Goal: Obtain resource: Download file/media

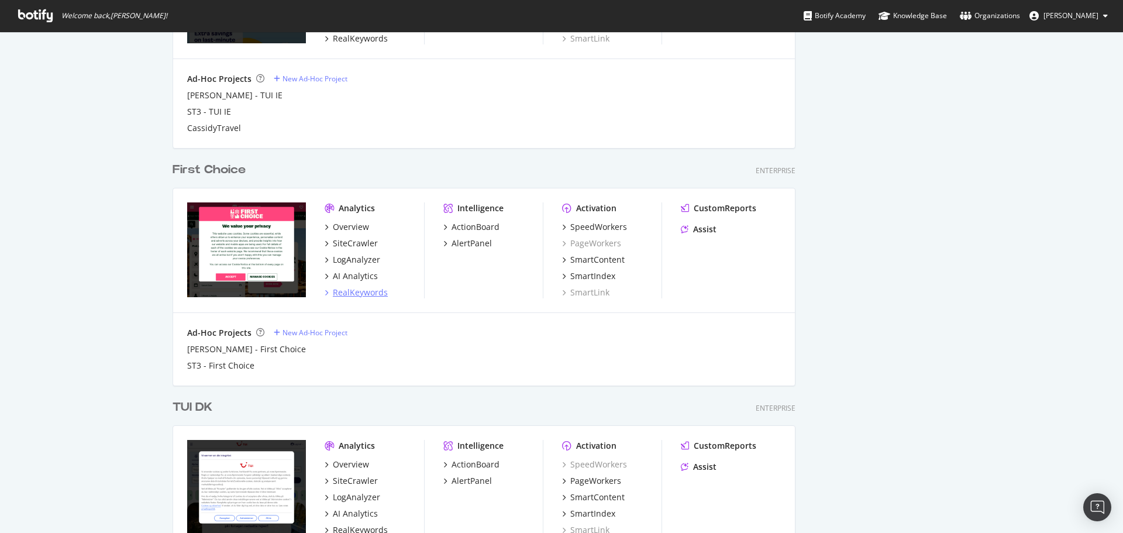
scroll to position [1471, 0]
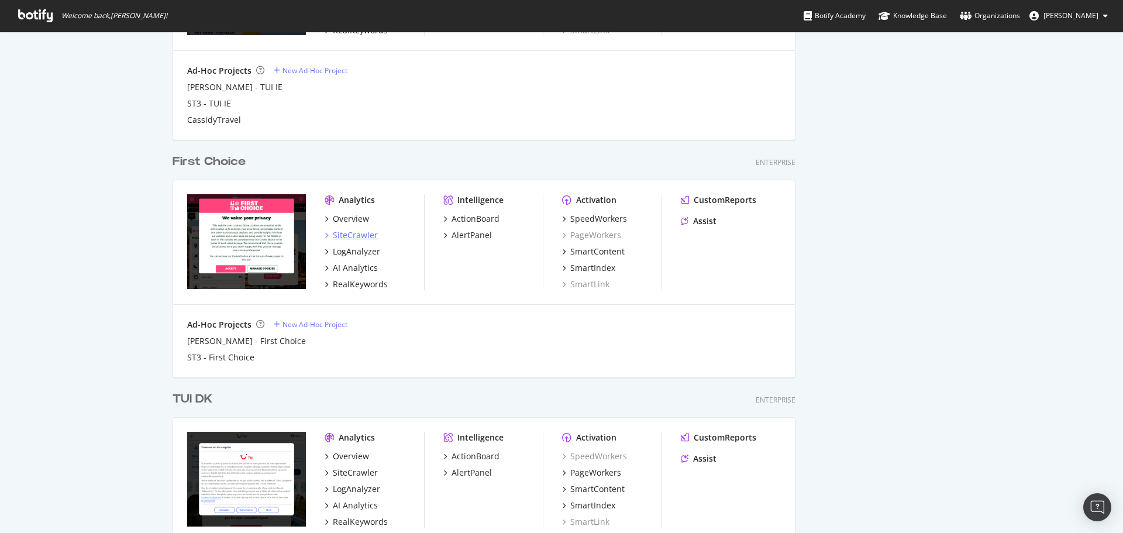
click at [352, 239] on div "SiteCrawler" at bounding box center [355, 235] width 45 height 12
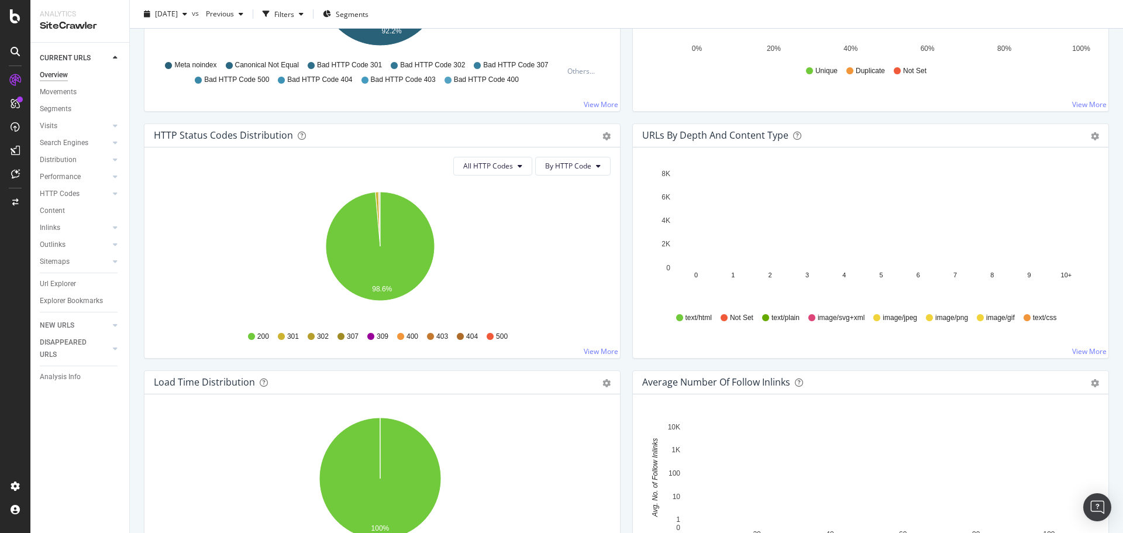
scroll to position [585, 0]
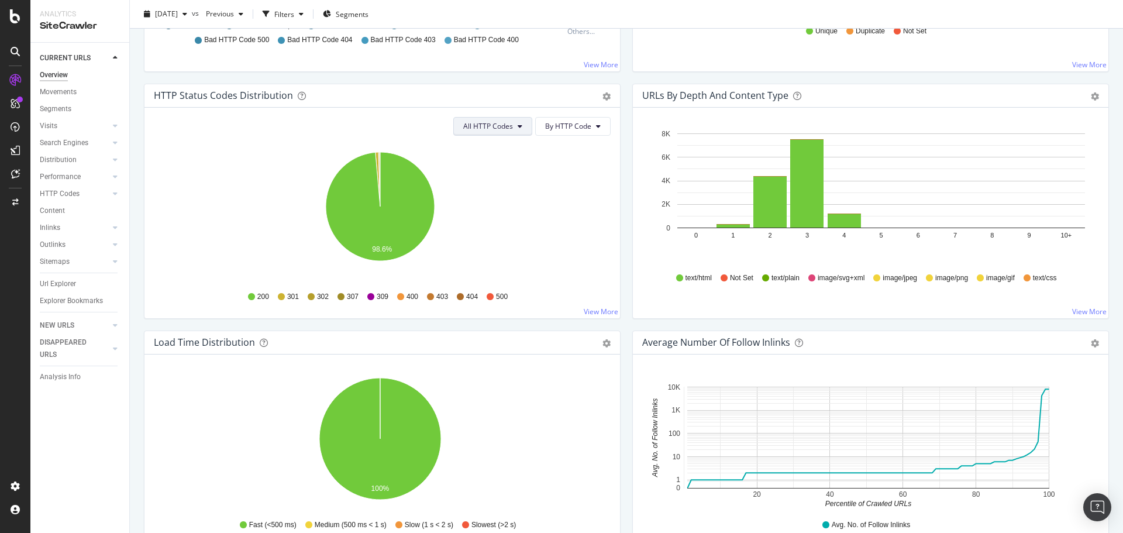
click at [499, 127] on span "All HTTP Codes" at bounding box center [488, 126] width 50 height 10
click at [481, 207] on div "3xx family" at bounding box center [491, 214] width 78 height 17
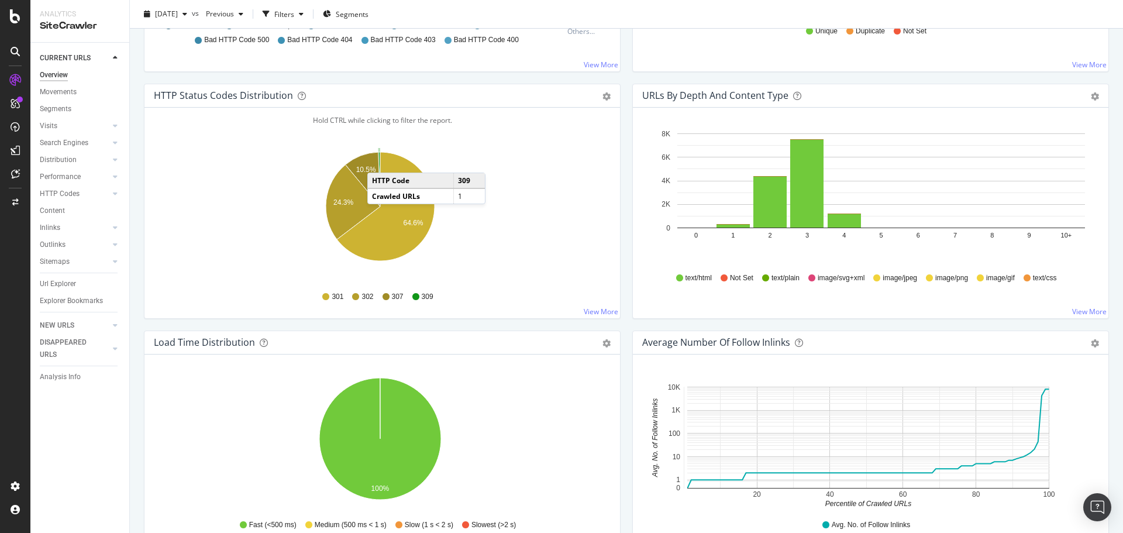
click at [379, 161] on icon "A chart." at bounding box center [379, 179] width 2 height 54
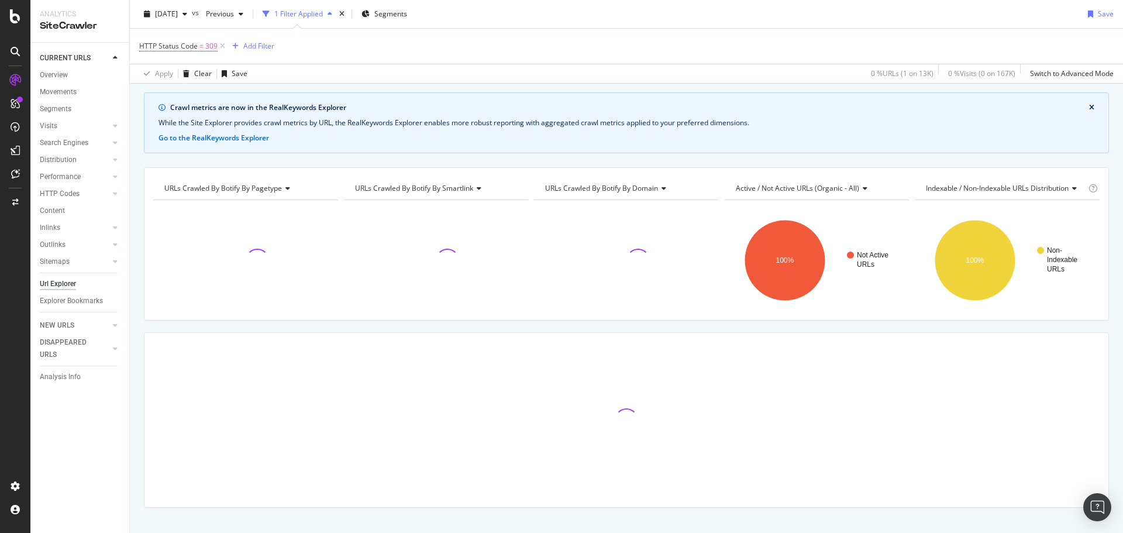
scroll to position [51, 0]
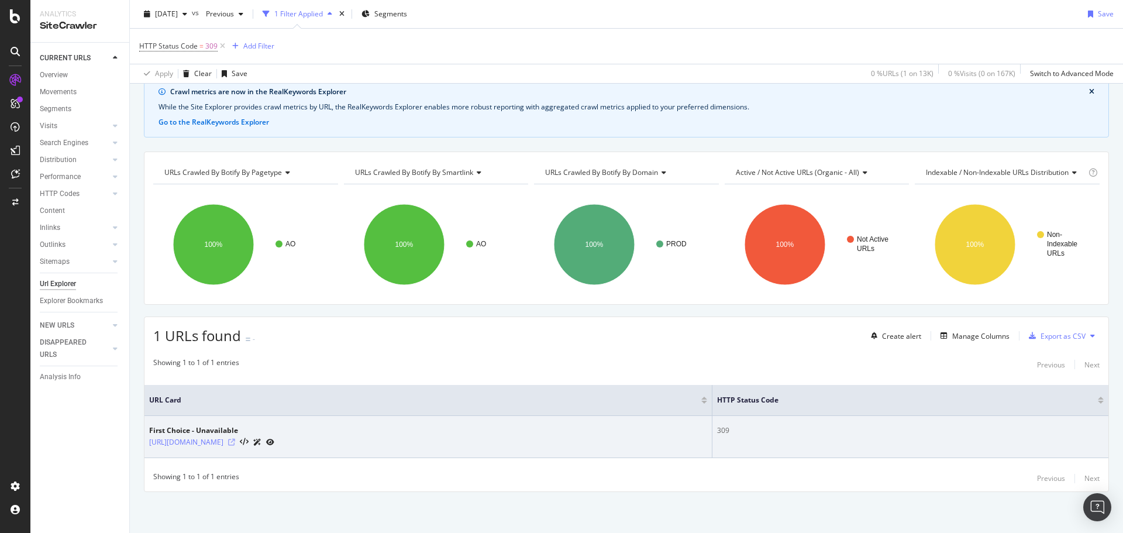
click at [235, 443] on icon at bounding box center [231, 442] width 7 height 7
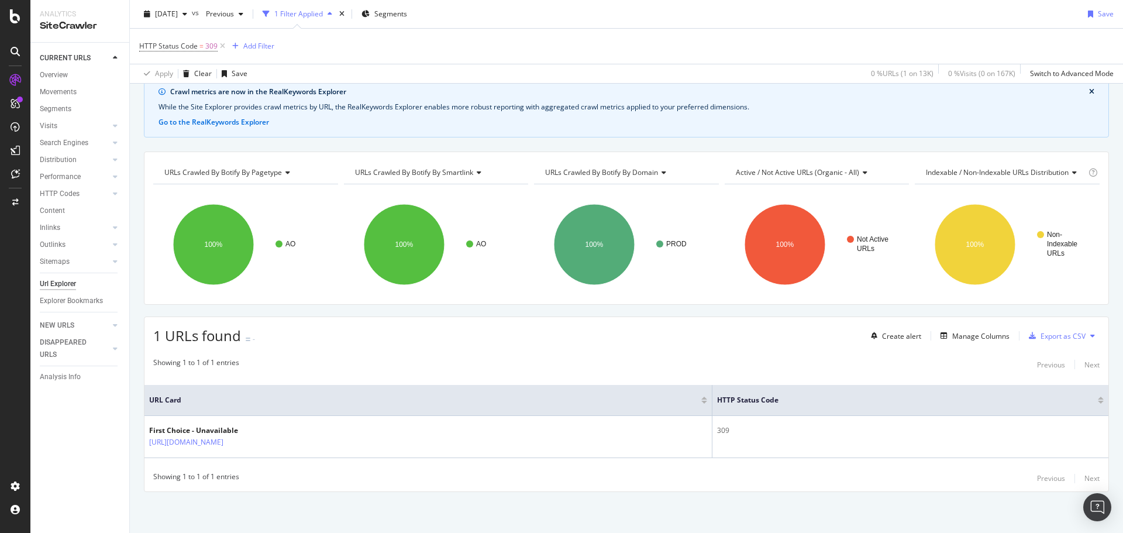
click at [969, 344] on div "Create alert Manage Columns Export as CSV" at bounding box center [982, 336] width 233 height 20
click at [972, 340] on div "Manage Columns" at bounding box center [980, 336] width 57 height 10
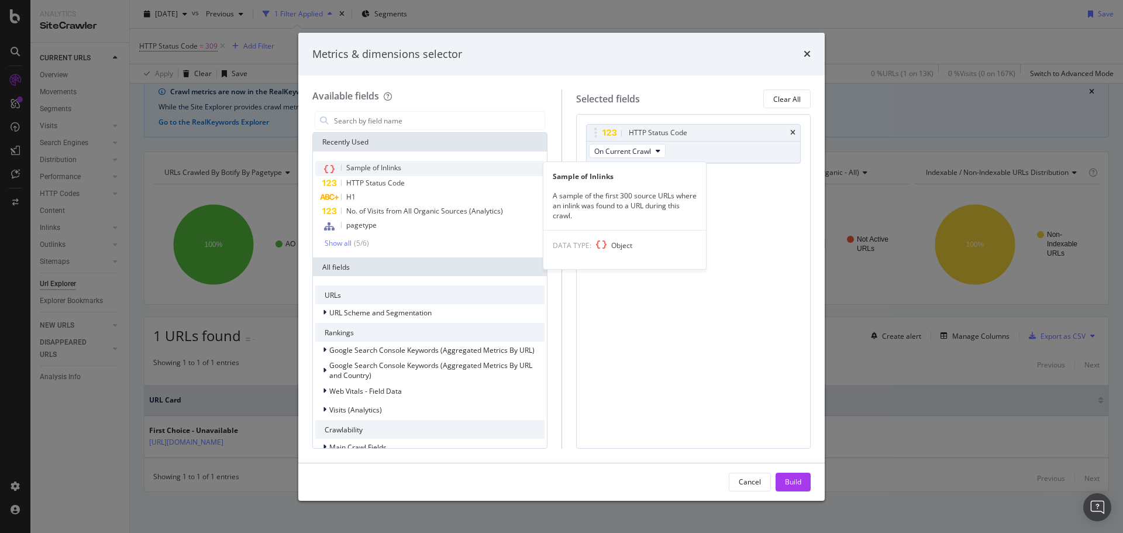
click at [401, 171] on span "Sample of Inlinks" at bounding box center [373, 168] width 55 height 10
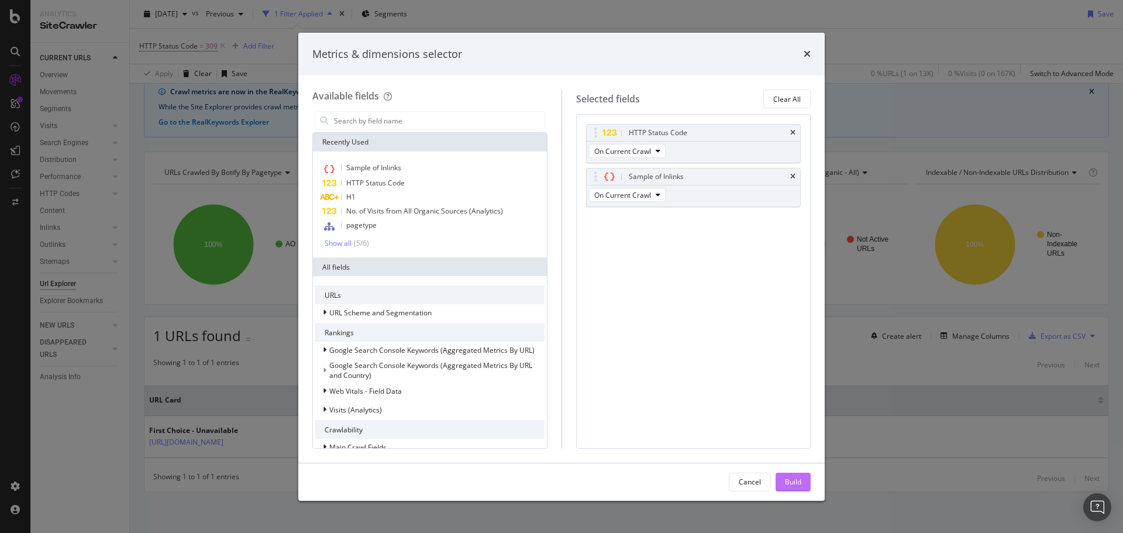
click at [786, 480] on div "Build" at bounding box center [793, 482] width 16 height 10
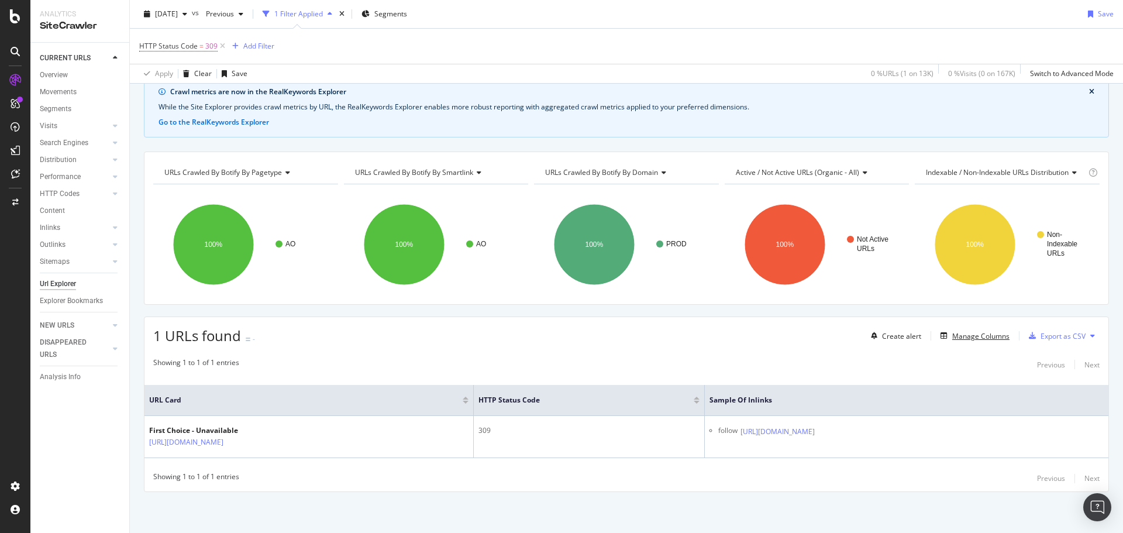
scroll to position [70, 0]
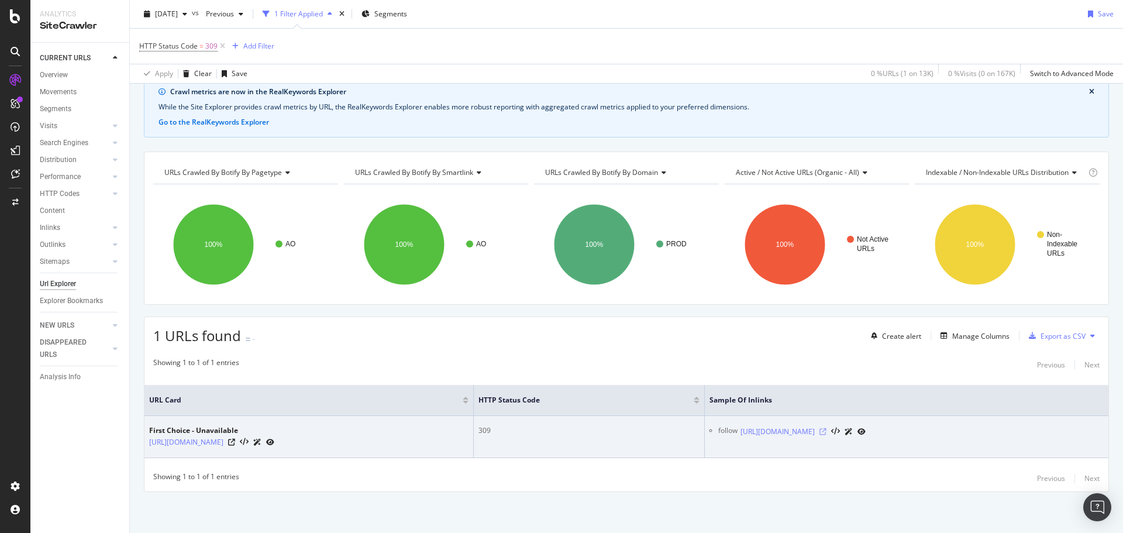
click at [826, 428] on icon at bounding box center [822, 431] width 7 height 7
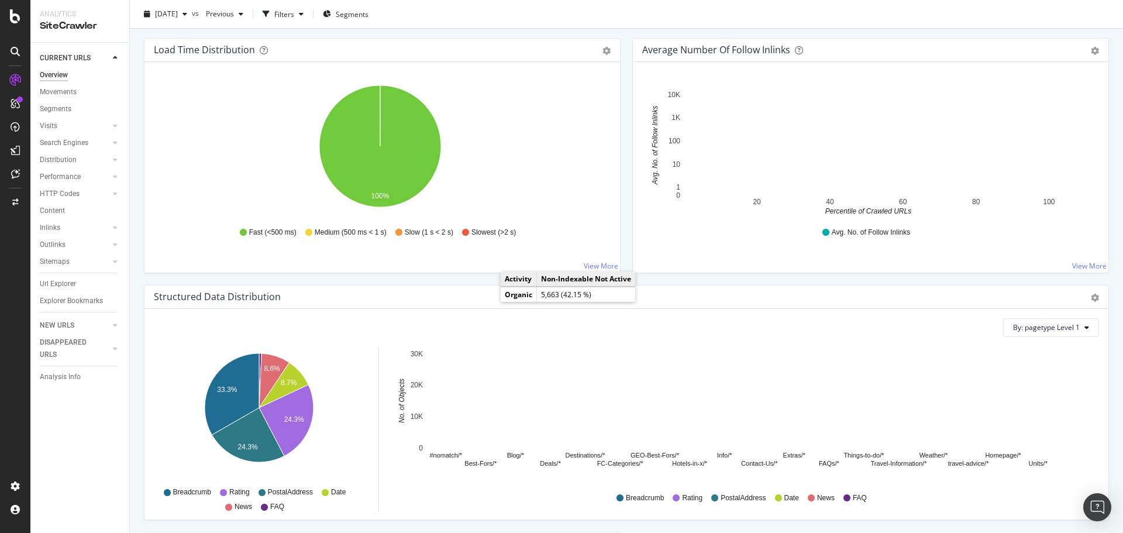
scroll to position [585, 0]
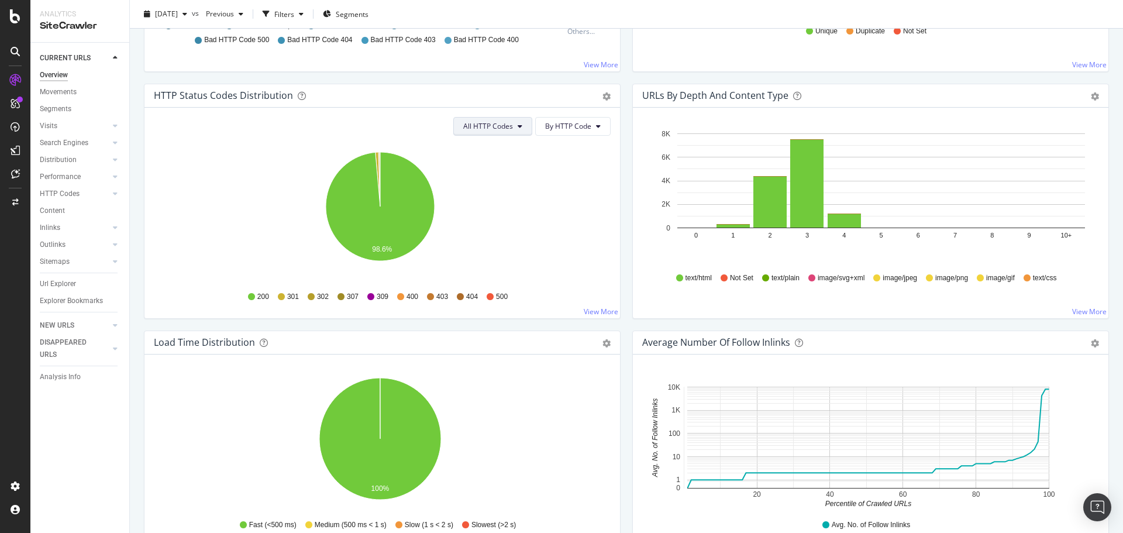
click at [494, 130] on span "All HTTP Codes" at bounding box center [488, 126] width 50 height 10
click at [504, 237] on span "4xx family" at bounding box center [490, 236] width 59 height 11
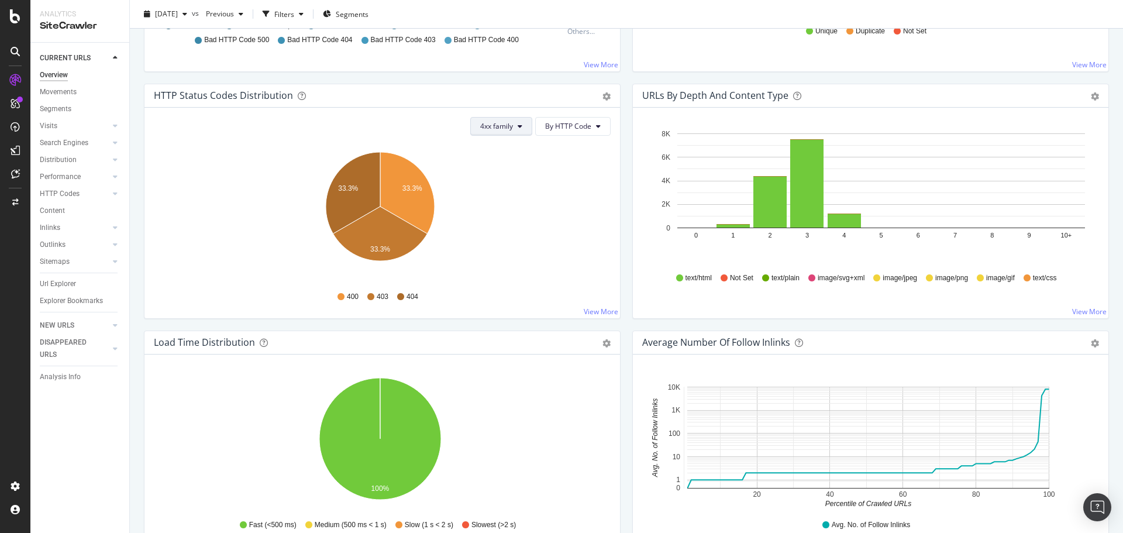
click at [514, 119] on button "4xx family" at bounding box center [501, 126] width 62 height 19
click at [519, 204] on div "3xx family" at bounding box center [506, 212] width 78 height 22
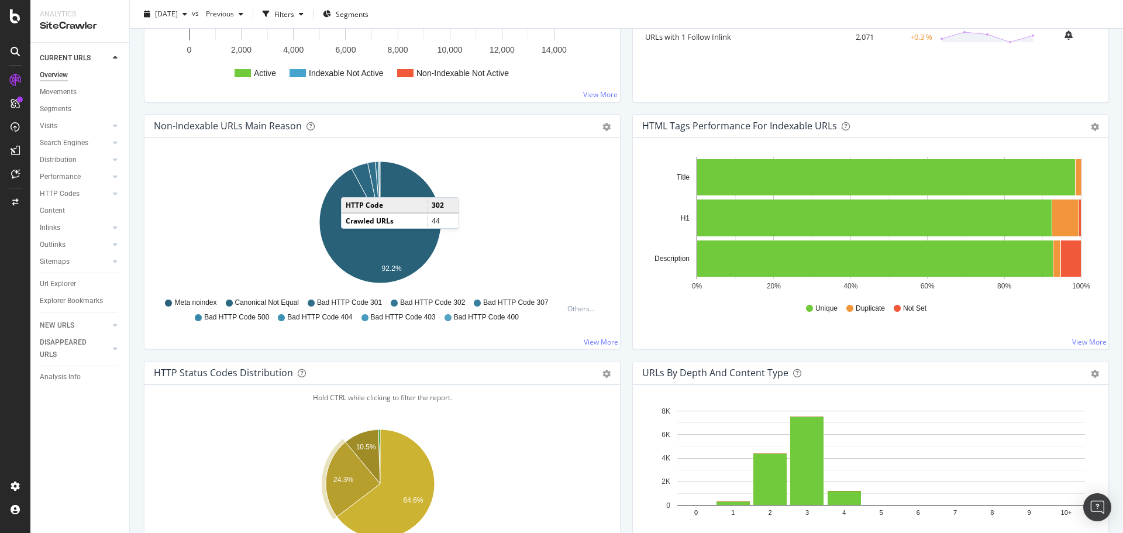
scroll to position [292, 0]
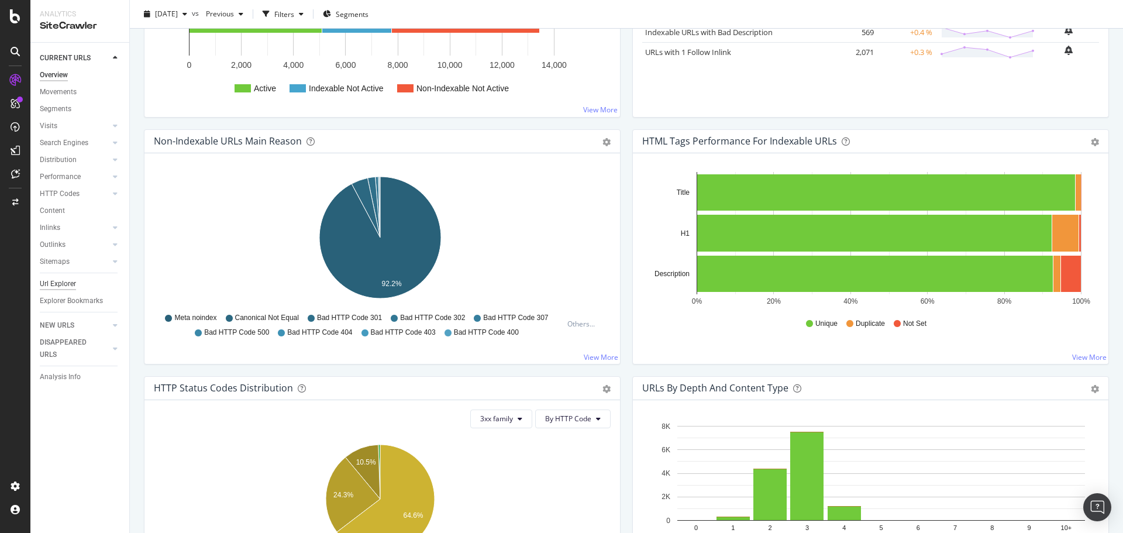
click at [57, 280] on div "Url Explorer" at bounding box center [58, 284] width 36 height 12
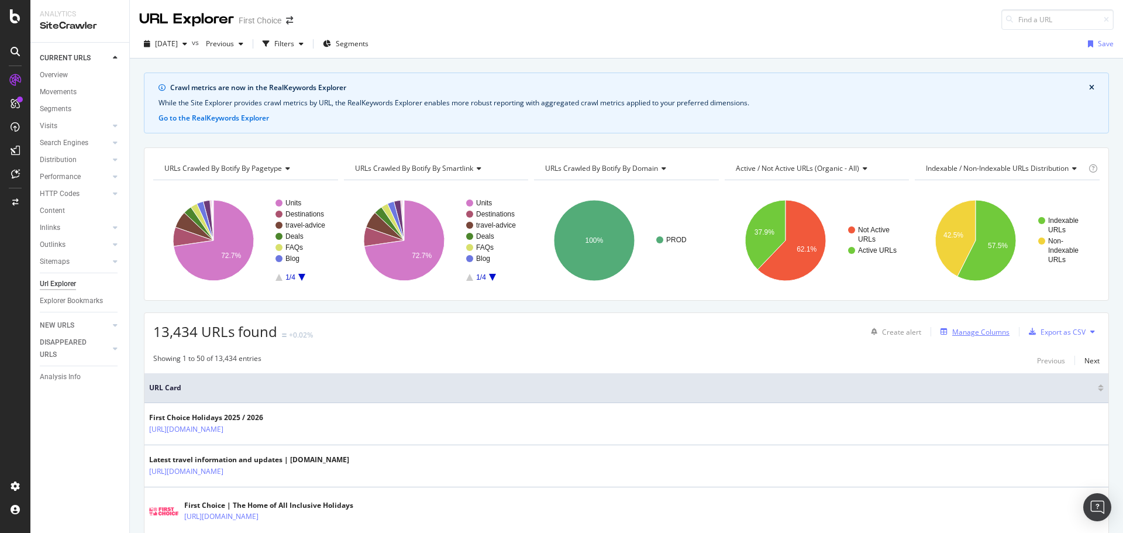
click at [977, 333] on div "Manage Columns" at bounding box center [980, 332] width 57 height 10
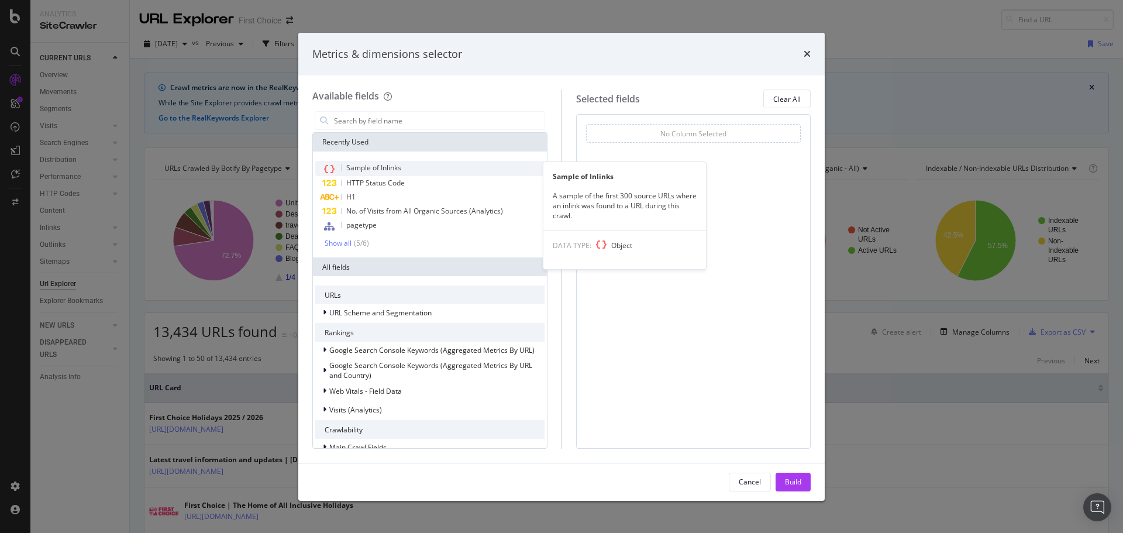
click at [443, 172] on div "Sample of Inlinks" at bounding box center [429, 168] width 229 height 15
click at [474, 167] on div "Sample of Inlinks" at bounding box center [429, 168] width 229 height 15
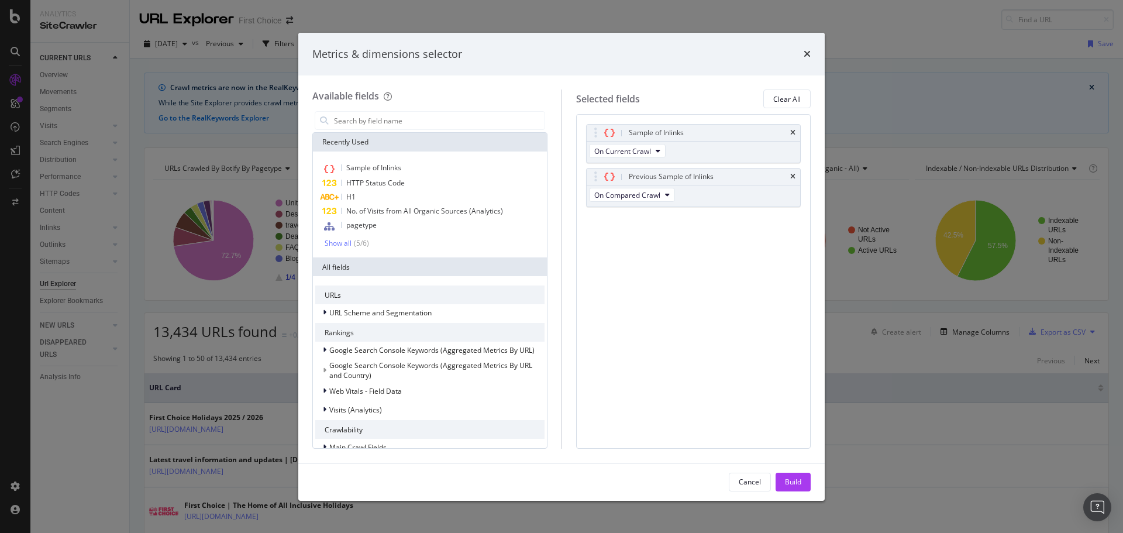
click at [792, 176] on icon "times" at bounding box center [792, 176] width 5 height 7
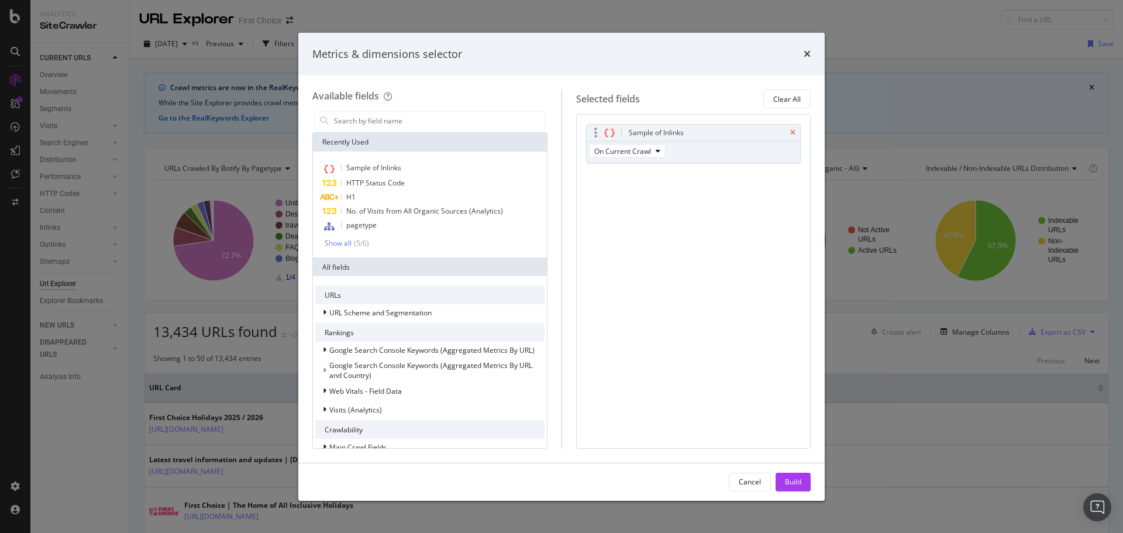
click at [791, 132] on icon "times" at bounding box center [792, 132] width 5 height 7
click at [805, 56] on icon "times" at bounding box center [807, 53] width 7 height 9
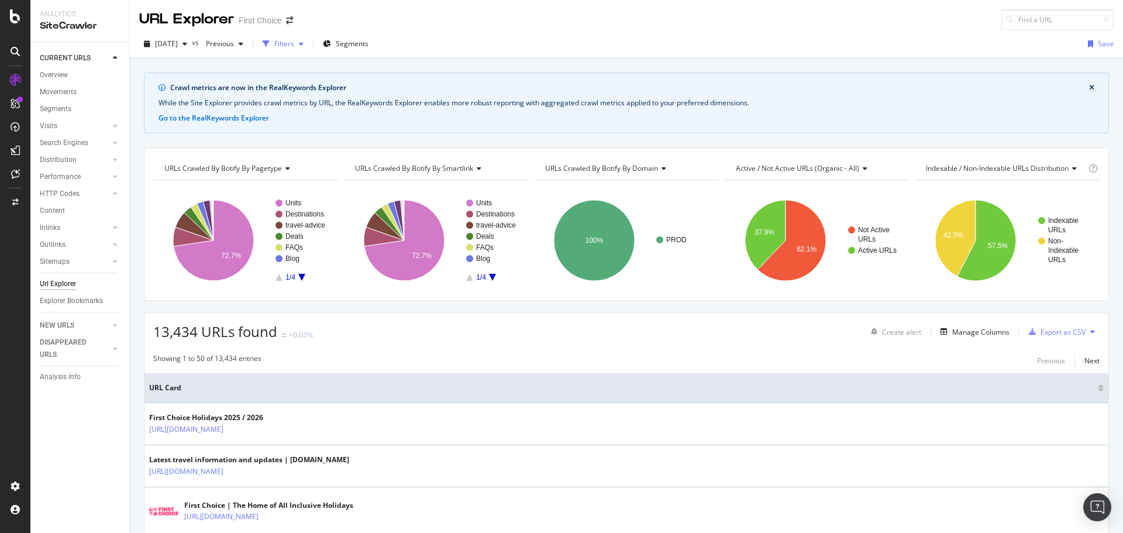
click at [294, 39] on div "Filters" at bounding box center [284, 44] width 20 height 10
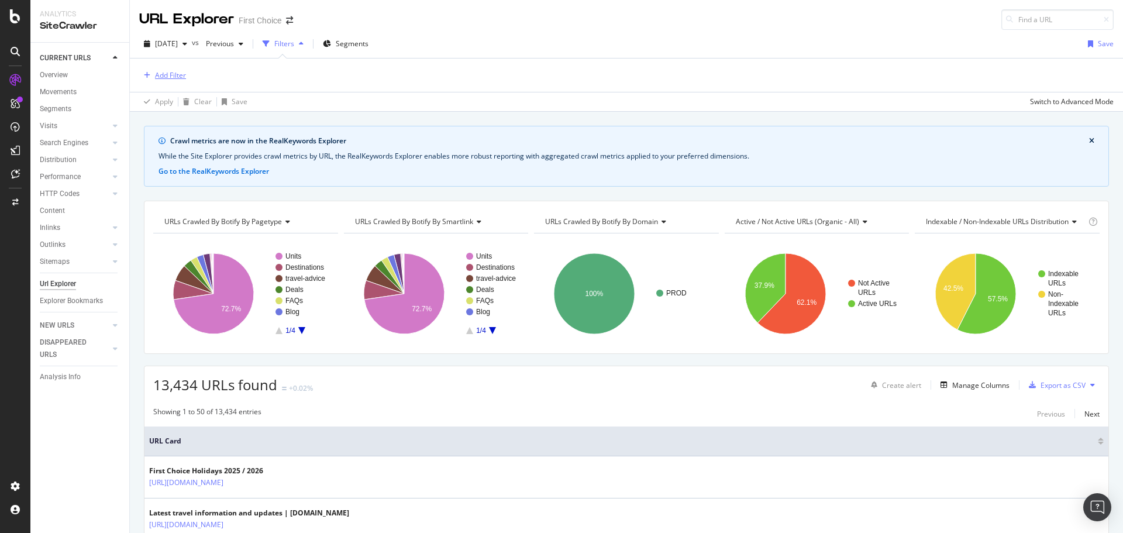
click at [165, 75] on div "Add Filter" at bounding box center [170, 75] width 31 height 10
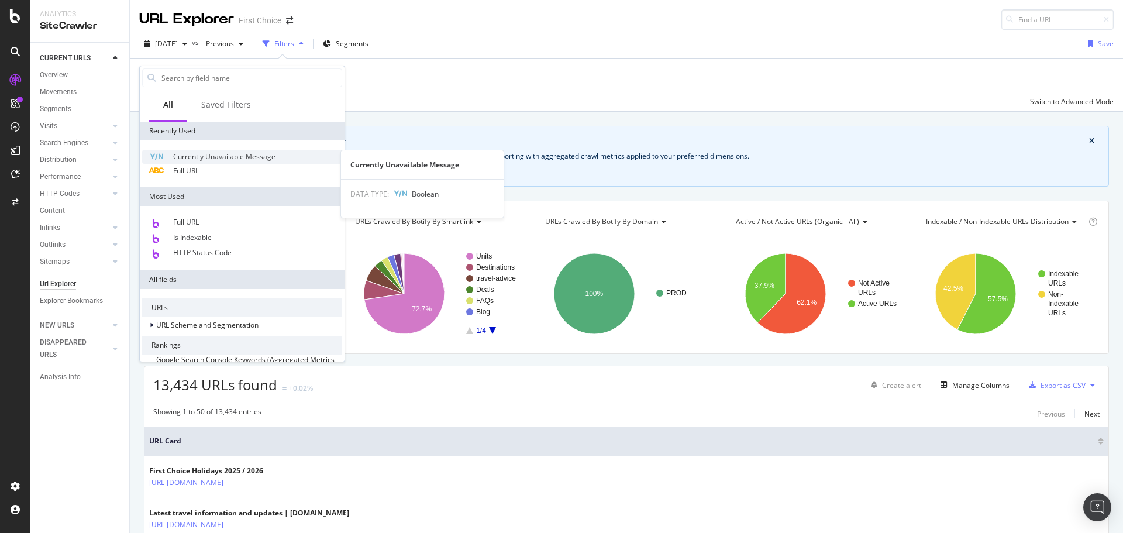
click at [213, 154] on span "Currently Unavailable Message" at bounding box center [224, 156] width 102 height 10
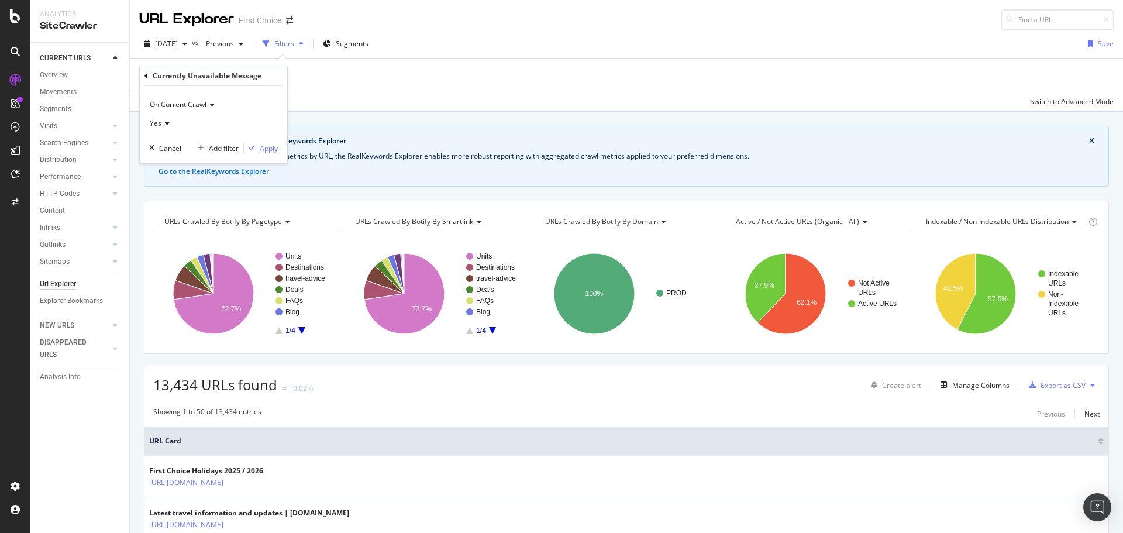
click at [273, 147] on div "Apply" at bounding box center [269, 148] width 18 height 10
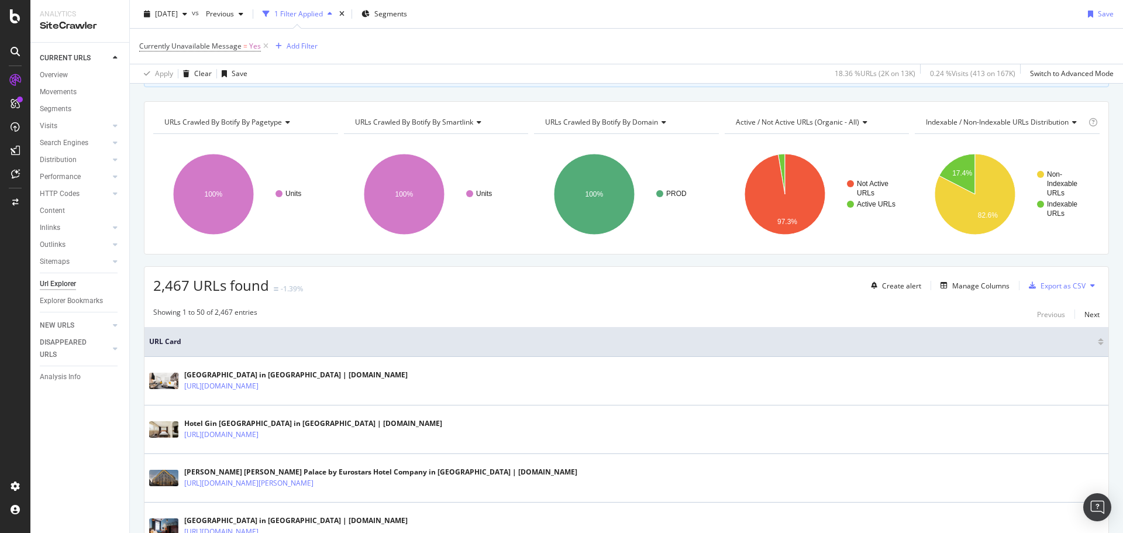
scroll to position [117, 0]
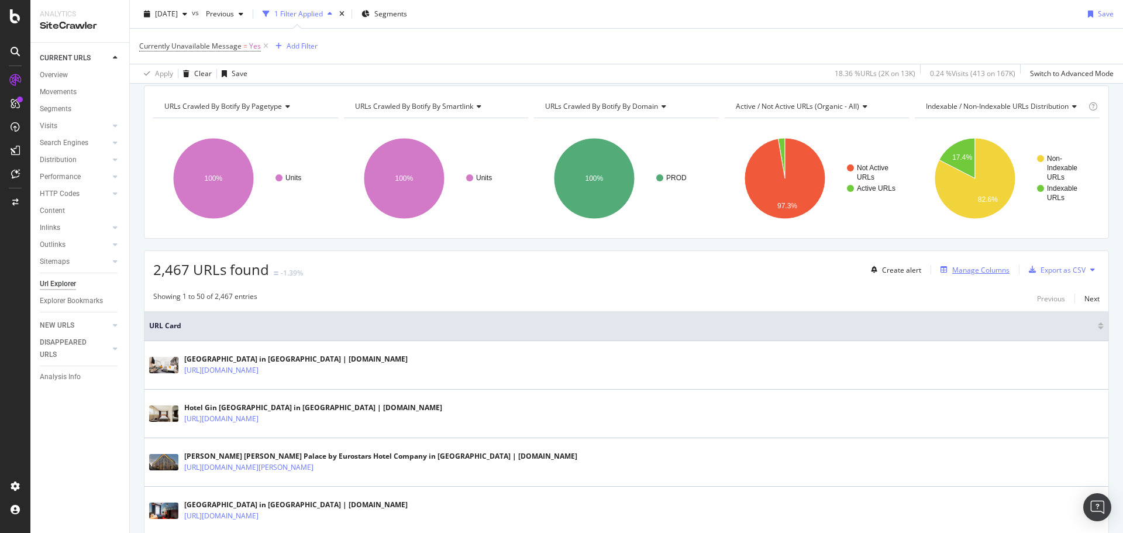
click at [981, 275] on div "Manage Columns" at bounding box center [973, 269] width 74 height 13
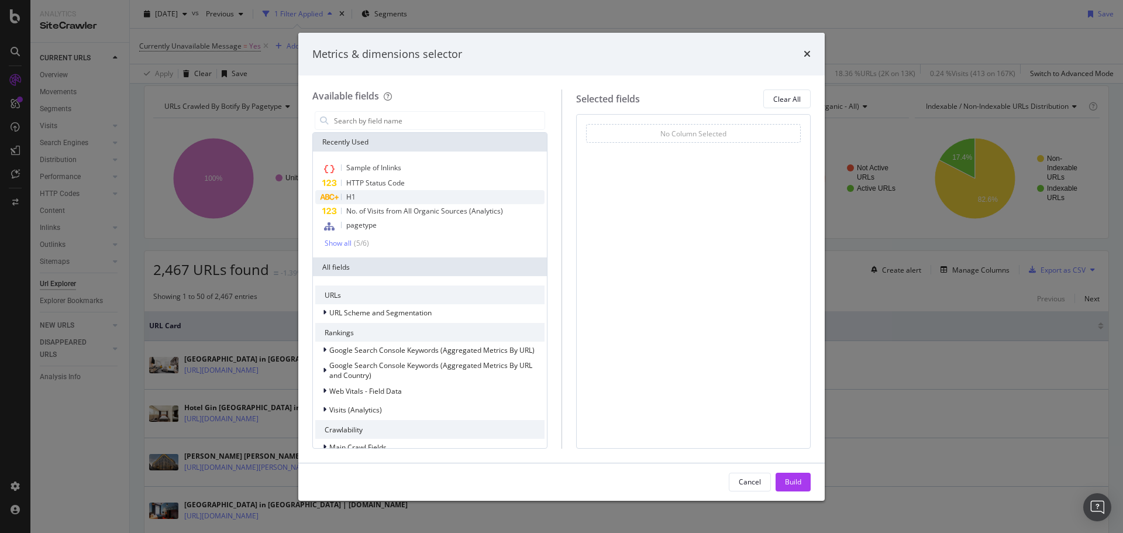
click at [377, 192] on div "H1" at bounding box center [429, 197] width 229 height 14
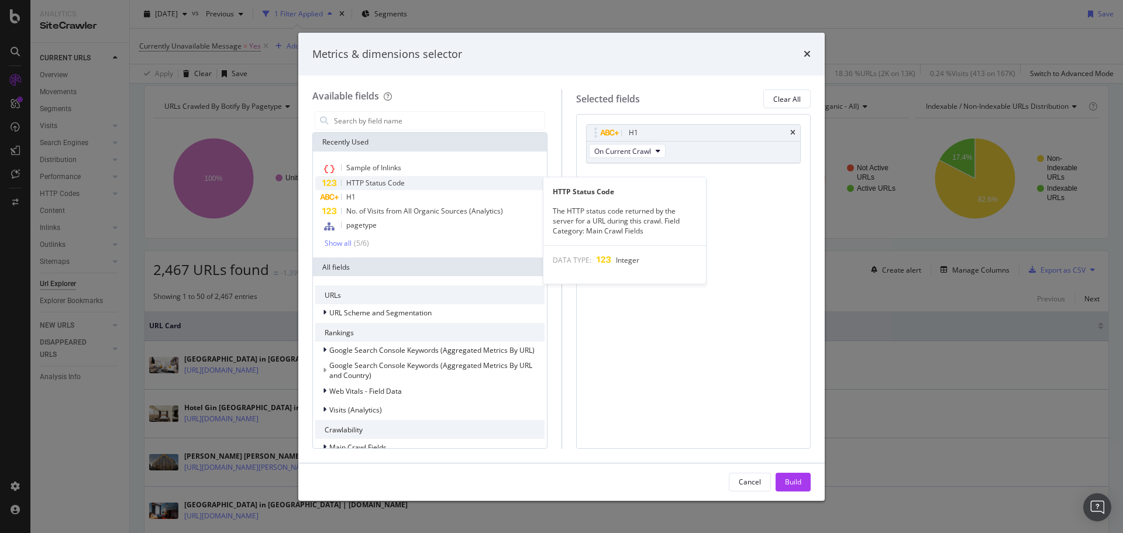
click at [381, 181] on span "HTTP Status Code" at bounding box center [375, 183] width 58 height 10
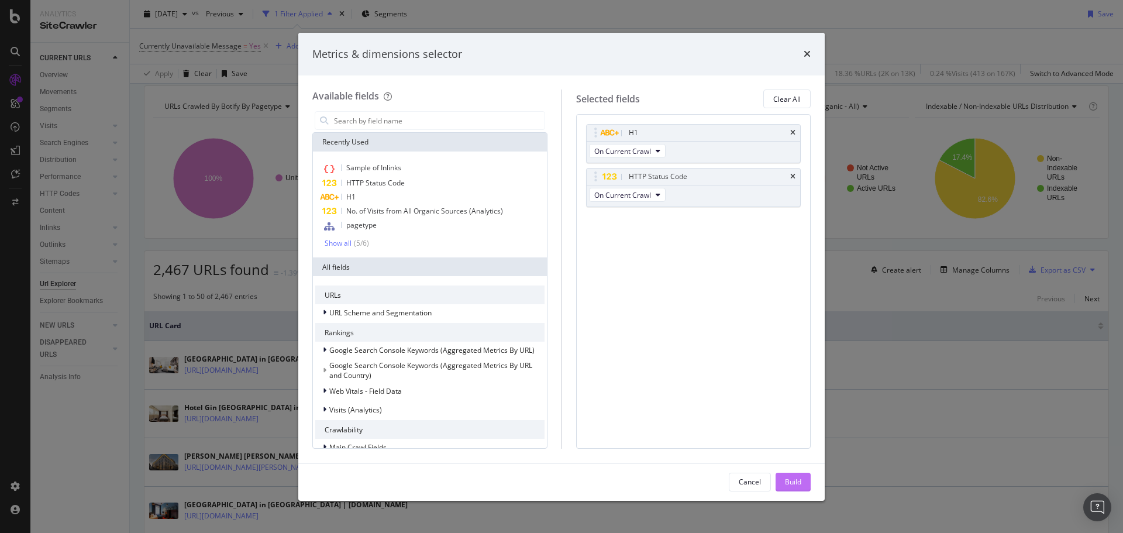
click at [785, 475] on div "Build" at bounding box center [793, 482] width 16 height 18
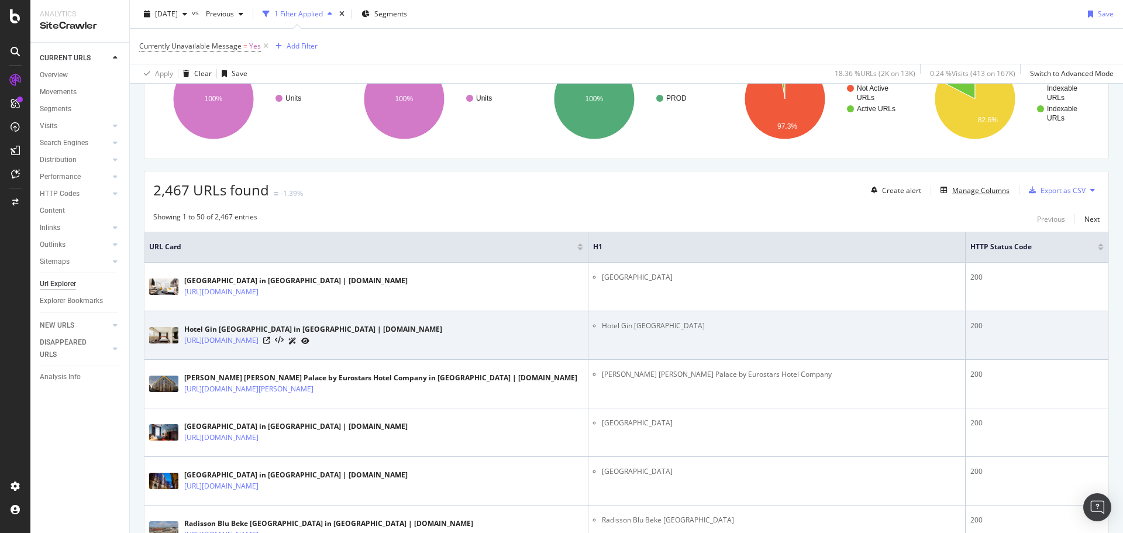
scroll to position [168, 0]
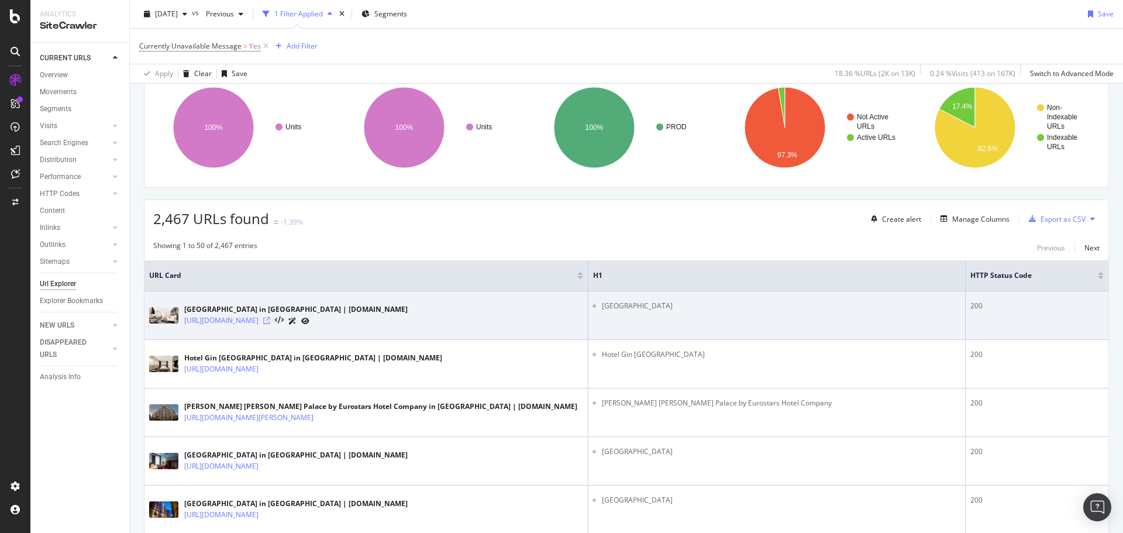
click at [270, 322] on icon at bounding box center [266, 320] width 7 height 7
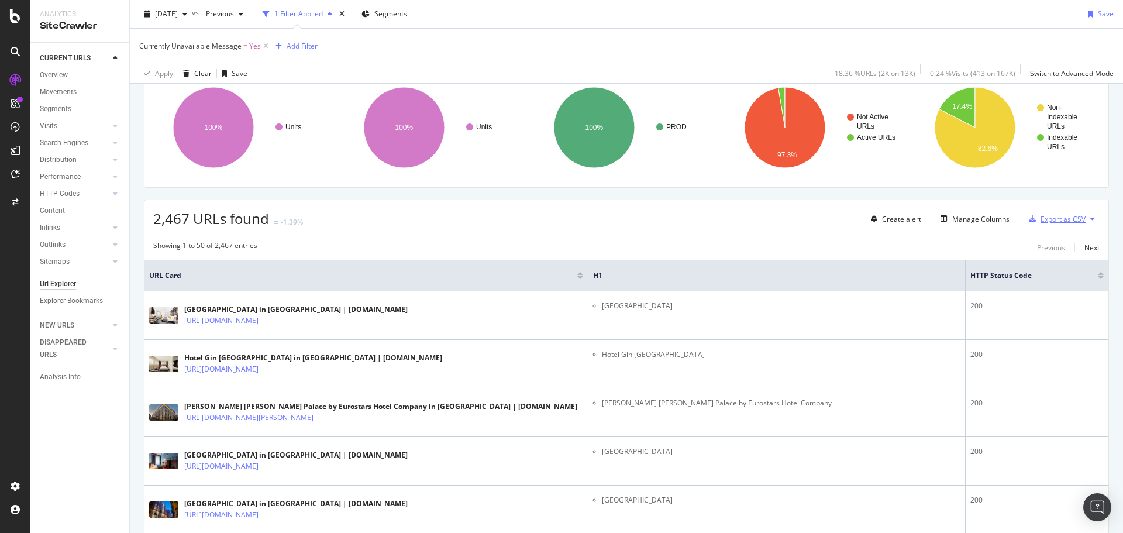
click at [1067, 221] on div "Export as CSV" at bounding box center [1062, 219] width 45 height 10
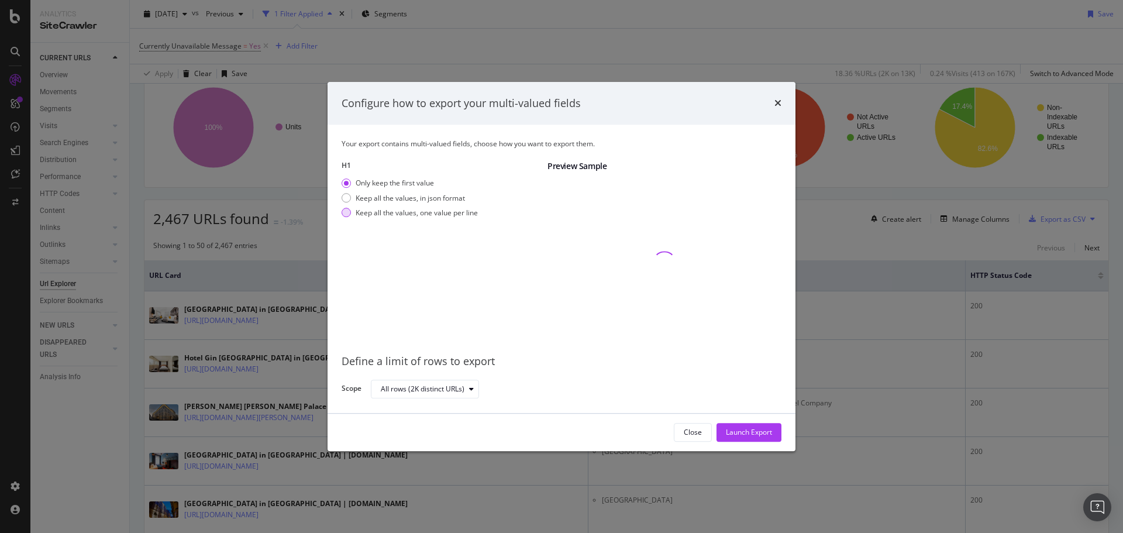
click at [433, 208] on div "Keep all the values, one value per line" at bounding box center [417, 213] width 122 height 10
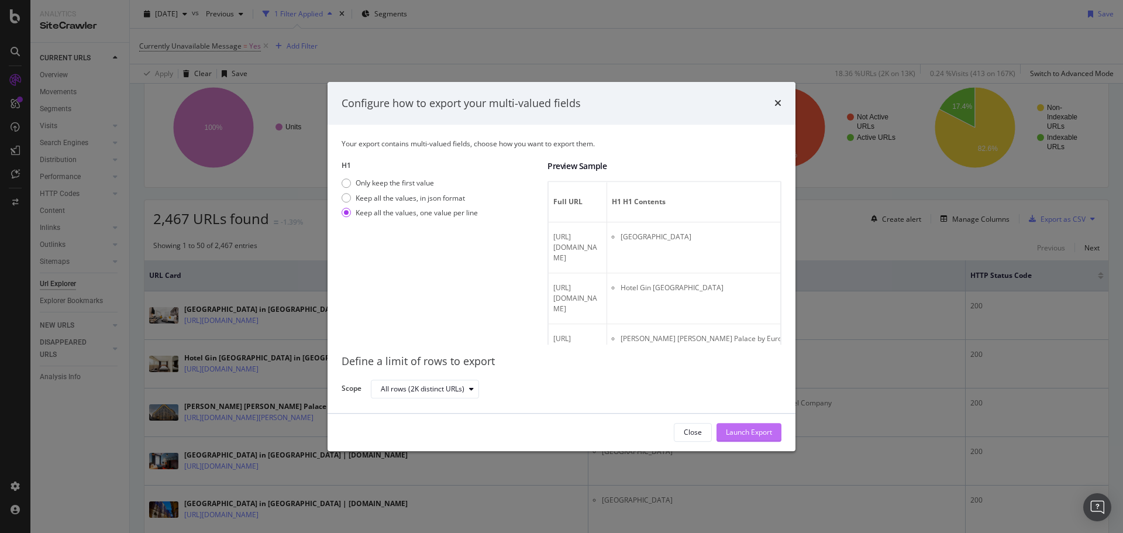
click at [744, 428] on div "Launch Export" at bounding box center [749, 433] width 46 height 10
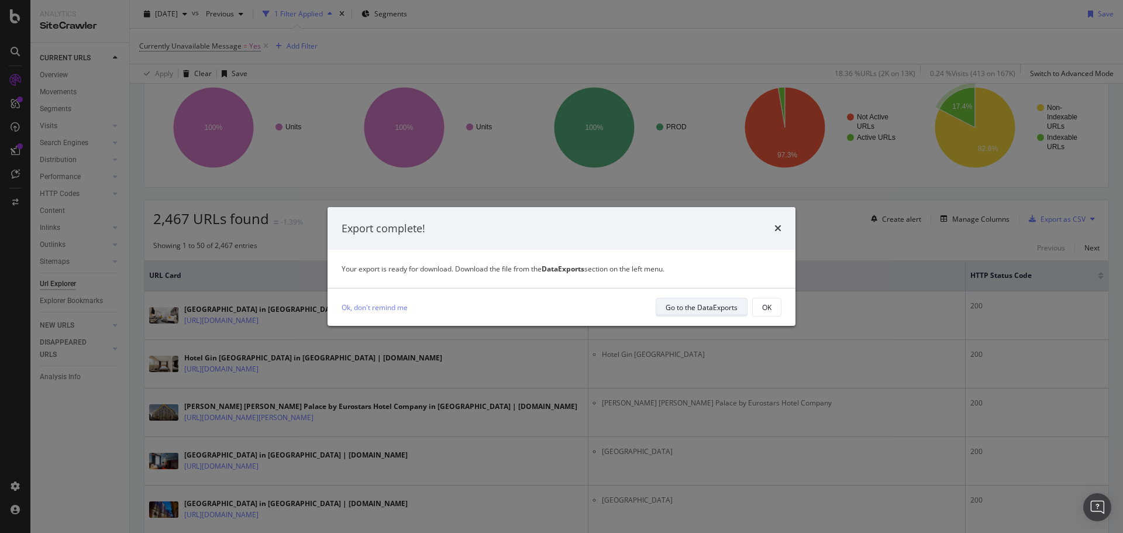
click at [692, 299] on div "Go to the DataExports" at bounding box center [702, 307] width 72 height 16
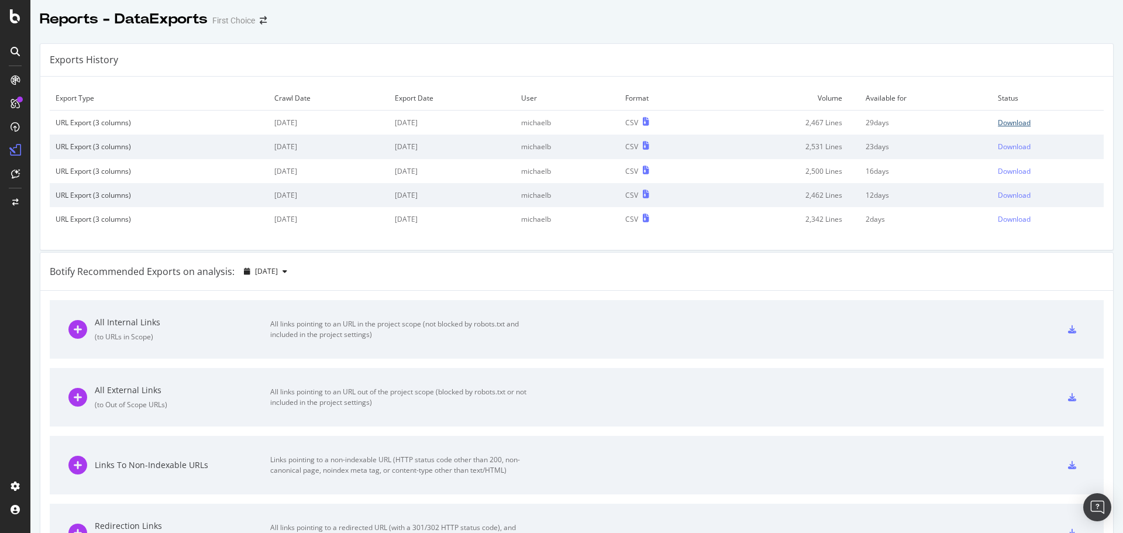
click at [998, 123] on div "Download" at bounding box center [1014, 123] width 33 height 10
